Goal: Transaction & Acquisition: Purchase product/service

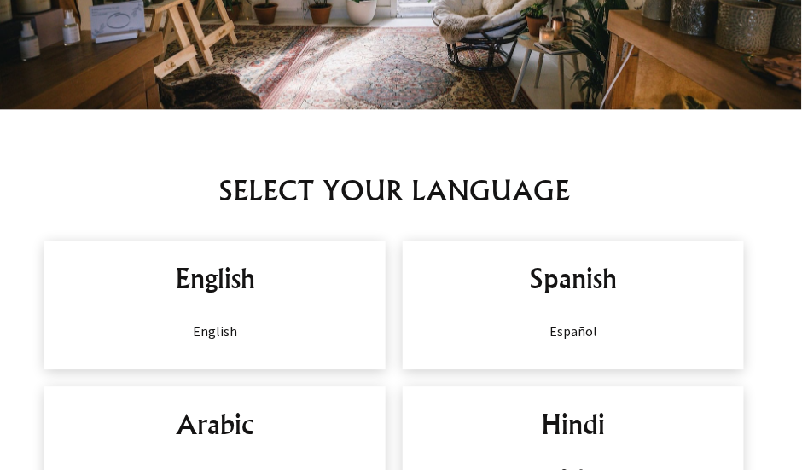
scroll to position [939, 0]
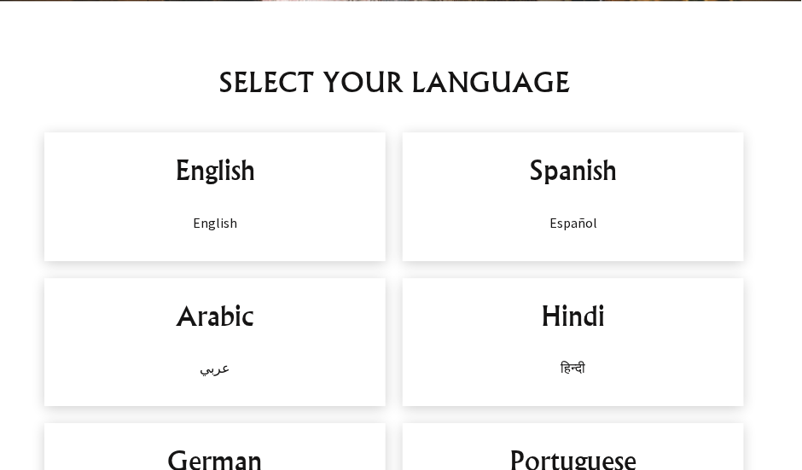
drag, startPoint x: 285, startPoint y: 227, endPoint x: 294, endPoint y: 230, distance: 8.9
click at [285, 227] on p "English" at bounding box center [214, 223] width 307 height 20
click at [203, 172] on h2 "English" at bounding box center [214, 169] width 307 height 41
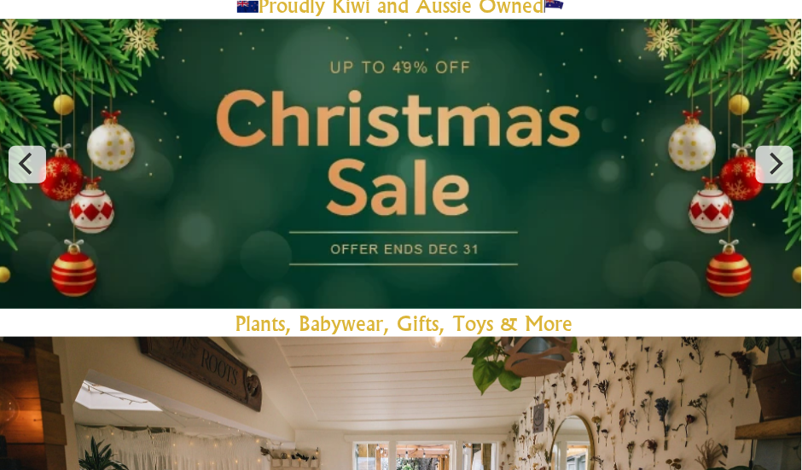
scroll to position [341, 0]
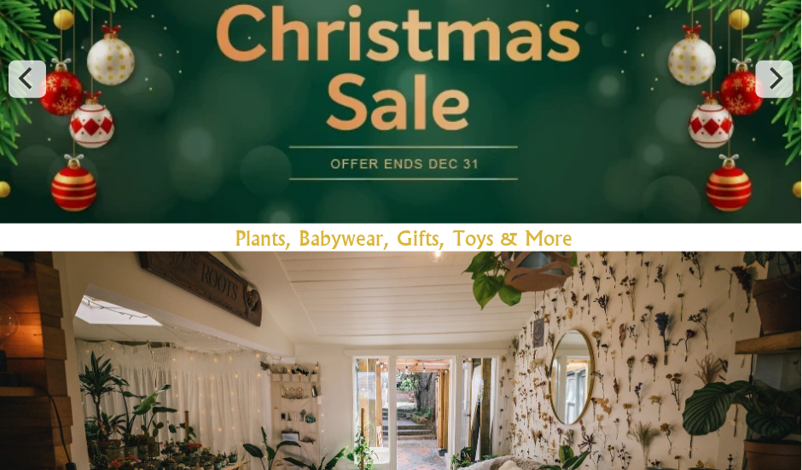
click at [339, 242] on link "Plants, Babywear, Gifts, Toys & Mor" at bounding box center [399, 238] width 327 height 26
click at [562, 238] on link "e" at bounding box center [401, 413] width 802 height 377
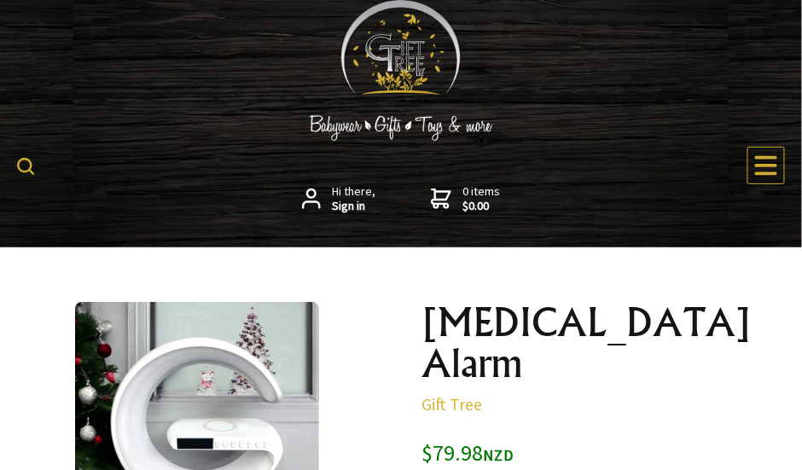
drag, startPoint x: 773, startPoint y: 167, endPoint x: 786, endPoint y: 172, distance: 13.5
click at [773, 167] on icon at bounding box center [767, 166] width 26 height 26
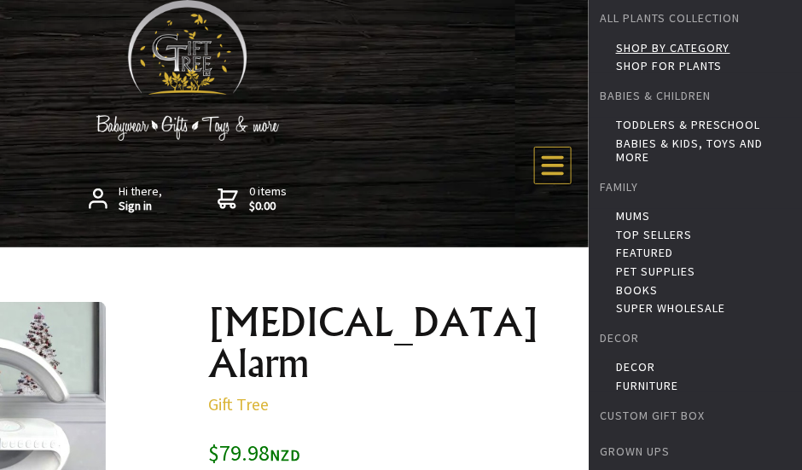
click at [727, 46] on link "Shop by Category" at bounding box center [707, 48] width 182 height 14
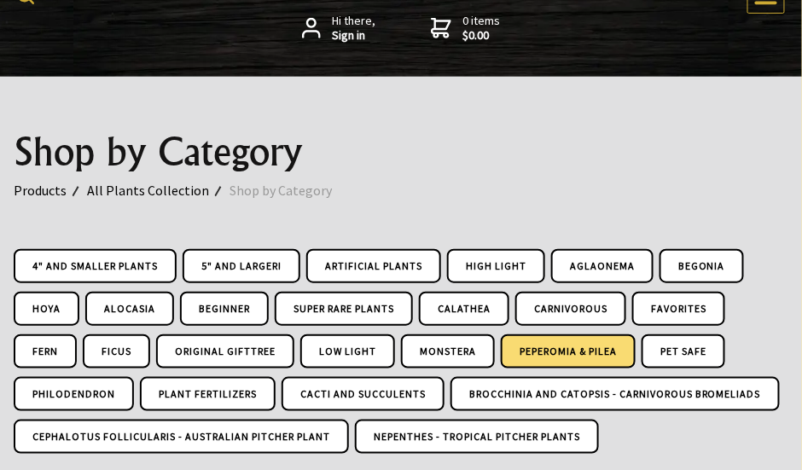
scroll to position [256, 0]
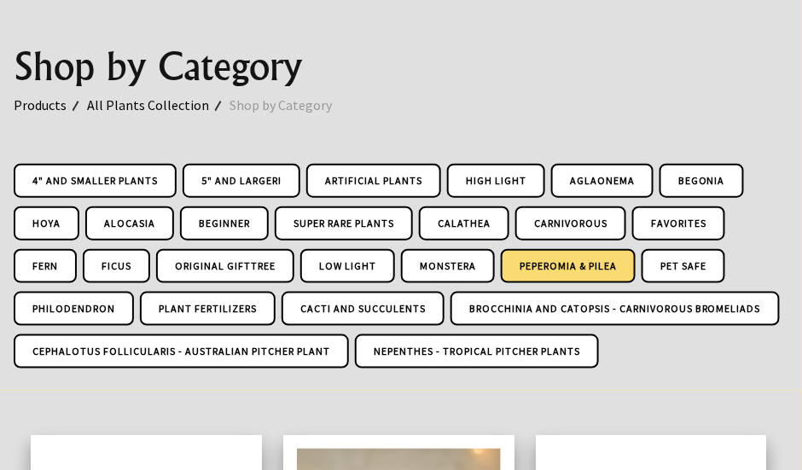
click at [564, 260] on link "Peperomia & Pilea" at bounding box center [568, 266] width 135 height 34
